Goal: Task Accomplishment & Management: Manage account settings

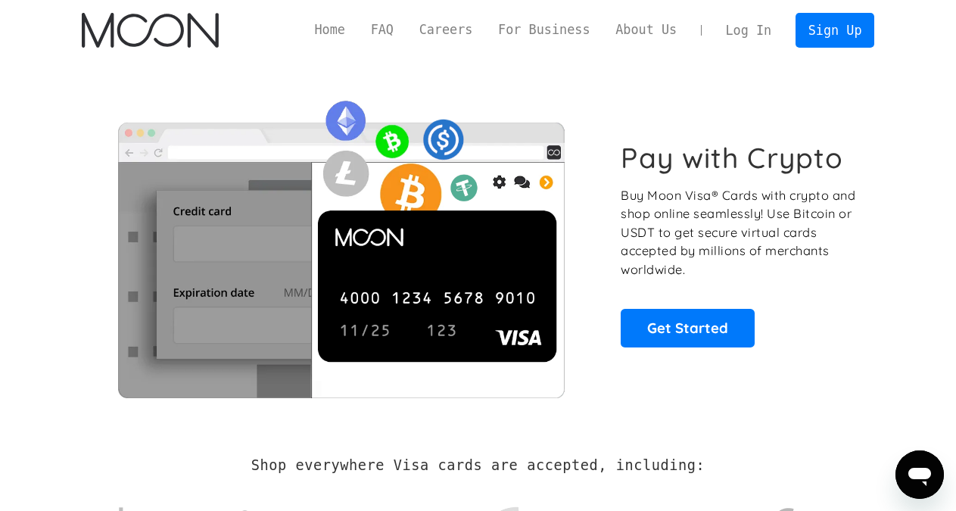
click at [751, 35] on link "Log In" at bounding box center [748, 30] width 71 height 33
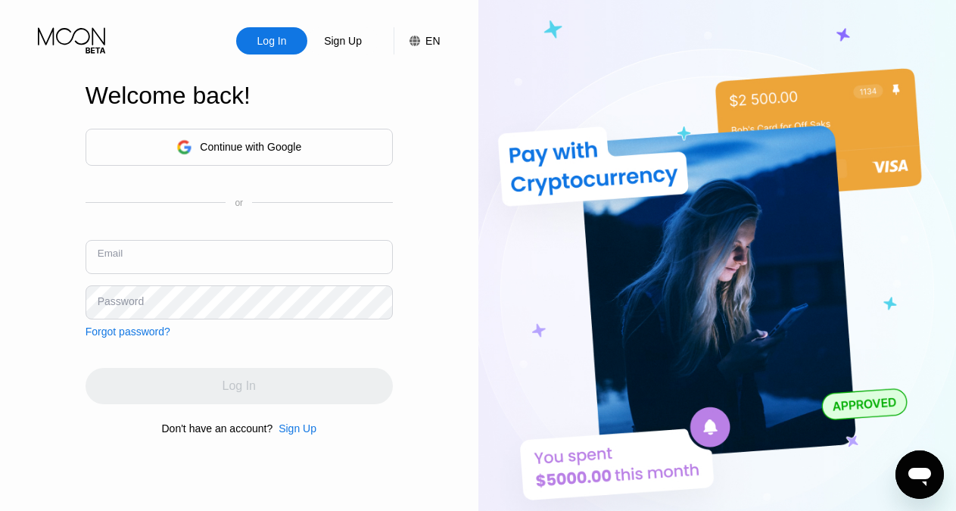
click at [184, 255] on input "text" at bounding box center [238, 257] width 307 height 34
paste input "[EMAIL_ADDRESS][DOMAIN_NAME]"
type input "[EMAIL_ADDRESS][DOMAIN_NAME]"
click at [225, 349] on div "Continue with Google or Email [EMAIL_ADDRESS][DOMAIN_NAME] Password Forgot pass…" at bounding box center [238, 281] width 307 height 307
